Goal: Find specific page/section: Find specific page/section

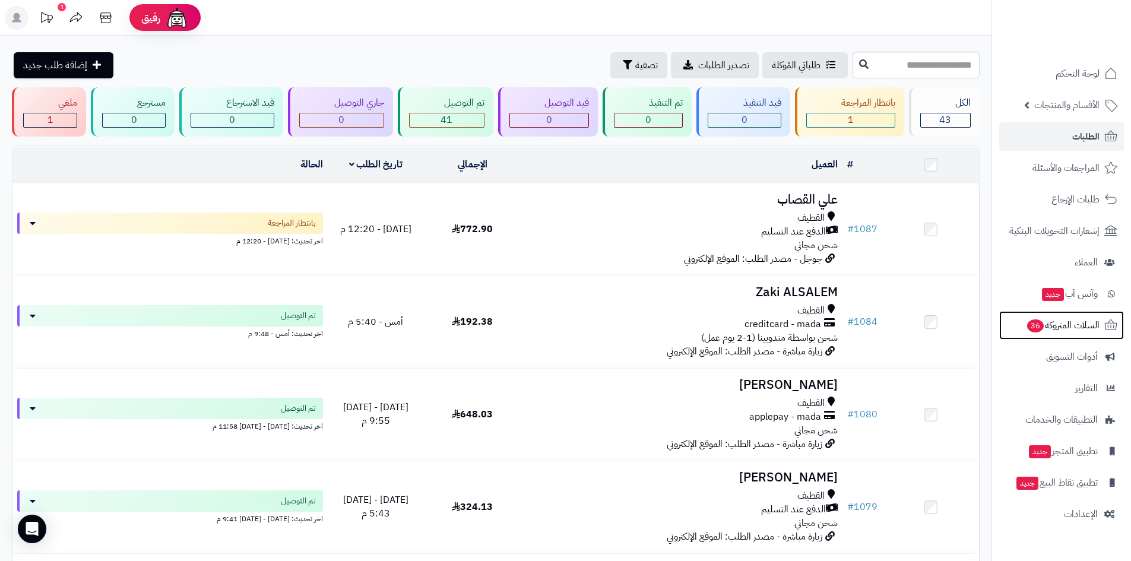
click at [1063, 316] on body "رفيق ! 1 الطلبات معالجة مكتمل إرجاع المنتجات العملاء المتواجدون الان 244 عملاء …" at bounding box center [565, 280] width 1131 height 561
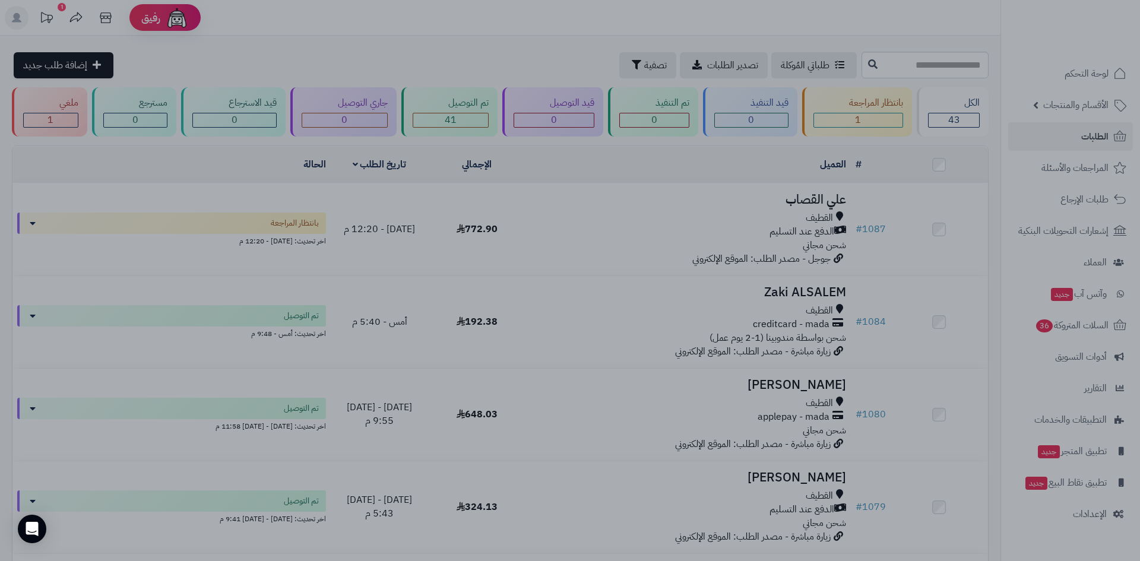
click at [565, 480] on div at bounding box center [570, 280] width 1140 height 561
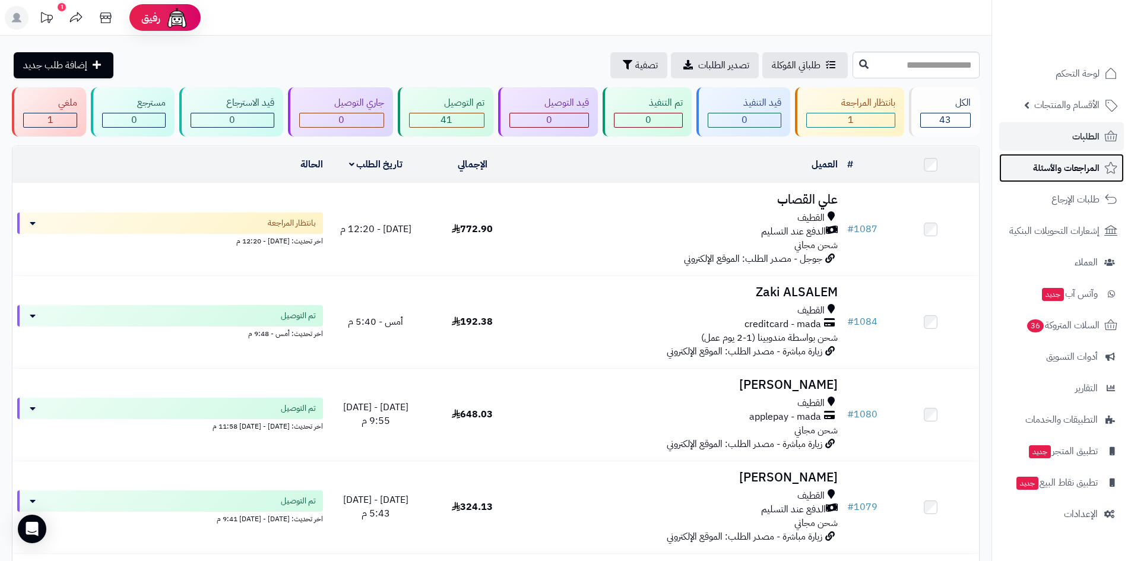
click at [1072, 172] on span "المراجعات والأسئلة" at bounding box center [1066, 168] width 67 height 17
